Goal: Communication & Community: Answer question/provide support

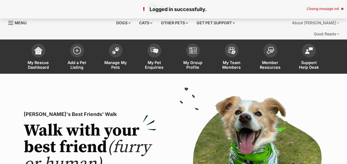
click at [153, 47] on link "My Pet Enquiries" at bounding box center [154, 57] width 39 height 33
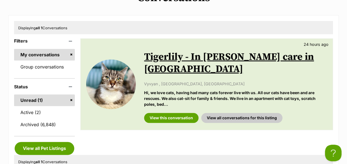
scroll to position [166, 0]
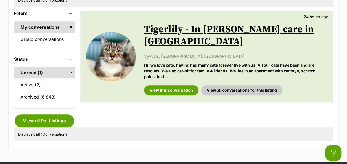
click at [178, 63] on p "Hi, we love cats, having had many cats forever live with us. All our cats have …" at bounding box center [235, 71] width 183 height 18
click at [181, 85] on link "View this conversation" at bounding box center [171, 90] width 54 height 10
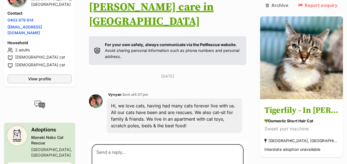
scroll to position [110, 0]
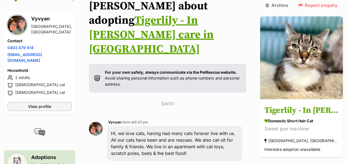
drag, startPoint x: 111, startPoint y: 139, endPoint x: 114, endPoint y: 137, distance: 3.8
click at [243, 118] on div "Vyvyan Sent at 5:27 pm Hi, we love cats, having had many cats forever live with…" at bounding box center [167, 140] width 157 height 50
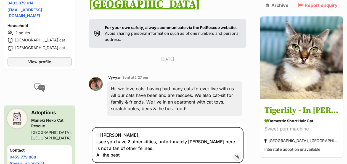
scroll to position [193, 0]
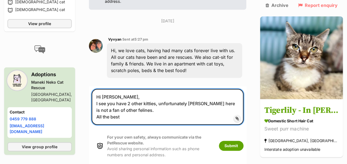
click at [232, 89] on textarea "Hi Vyvyan, I see you have 2 other kitties, unfortunately Madam Tigerlily here i…" at bounding box center [168, 107] width 152 height 36
type textarea "Hi Vyvyan, I see you have 2 other kitties, unfortunately Madam Tigerlily is not…"
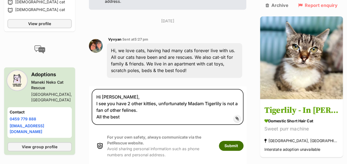
click at [227, 141] on button "Submit" at bounding box center [231, 146] width 25 height 10
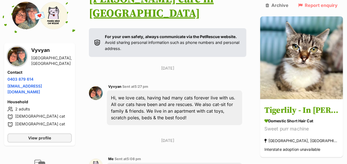
scroll to position [145, 0]
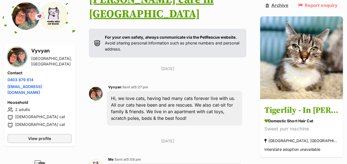
click at [277, 4] on link "Archive" at bounding box center [277, 5] width 23 height 5
